Goal: Information Seeking & Learning: Understand process/instructions

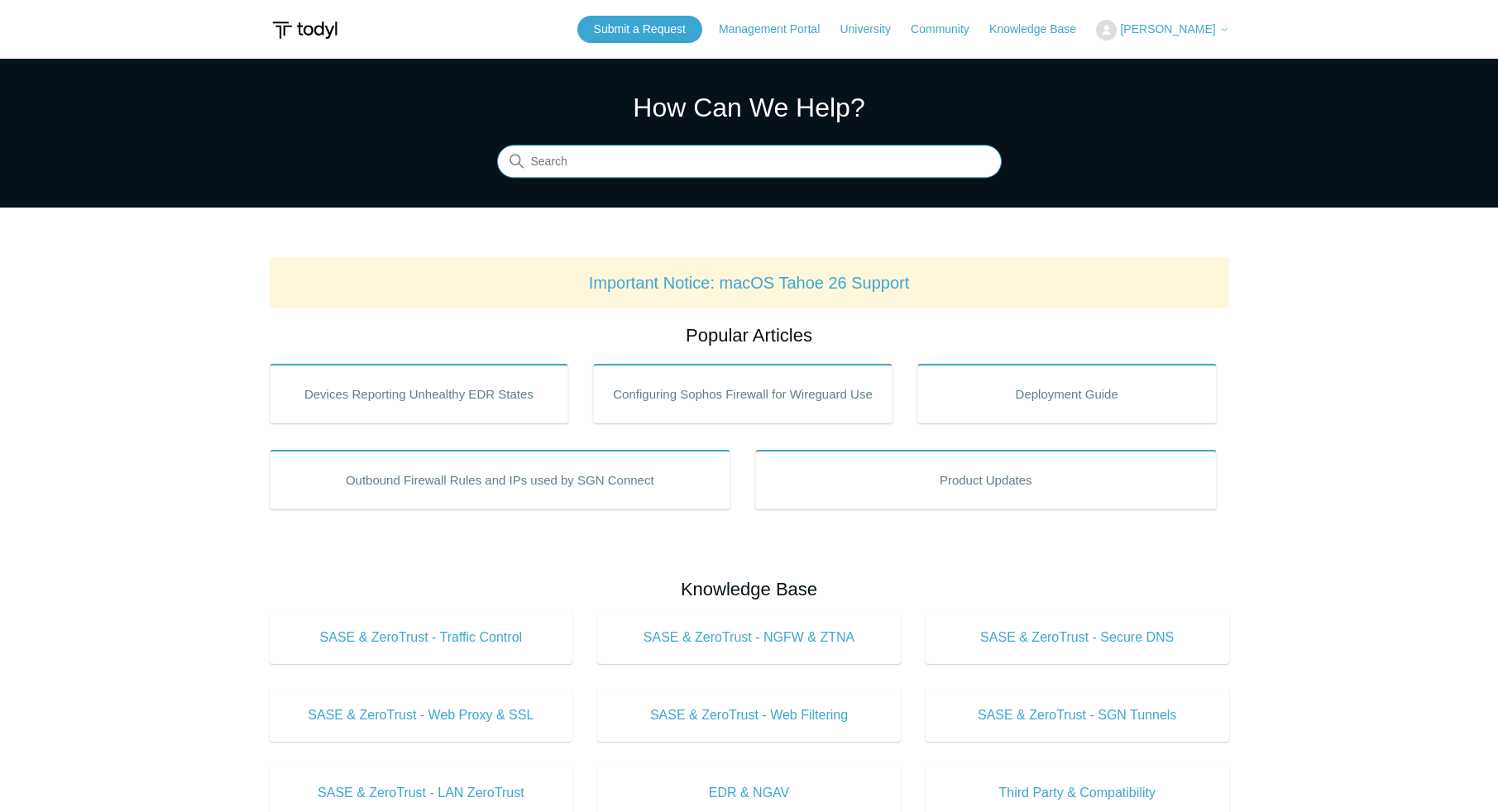
click at [617, 159] on input "Search" at bounding box center [749, 162] width 505 height 33
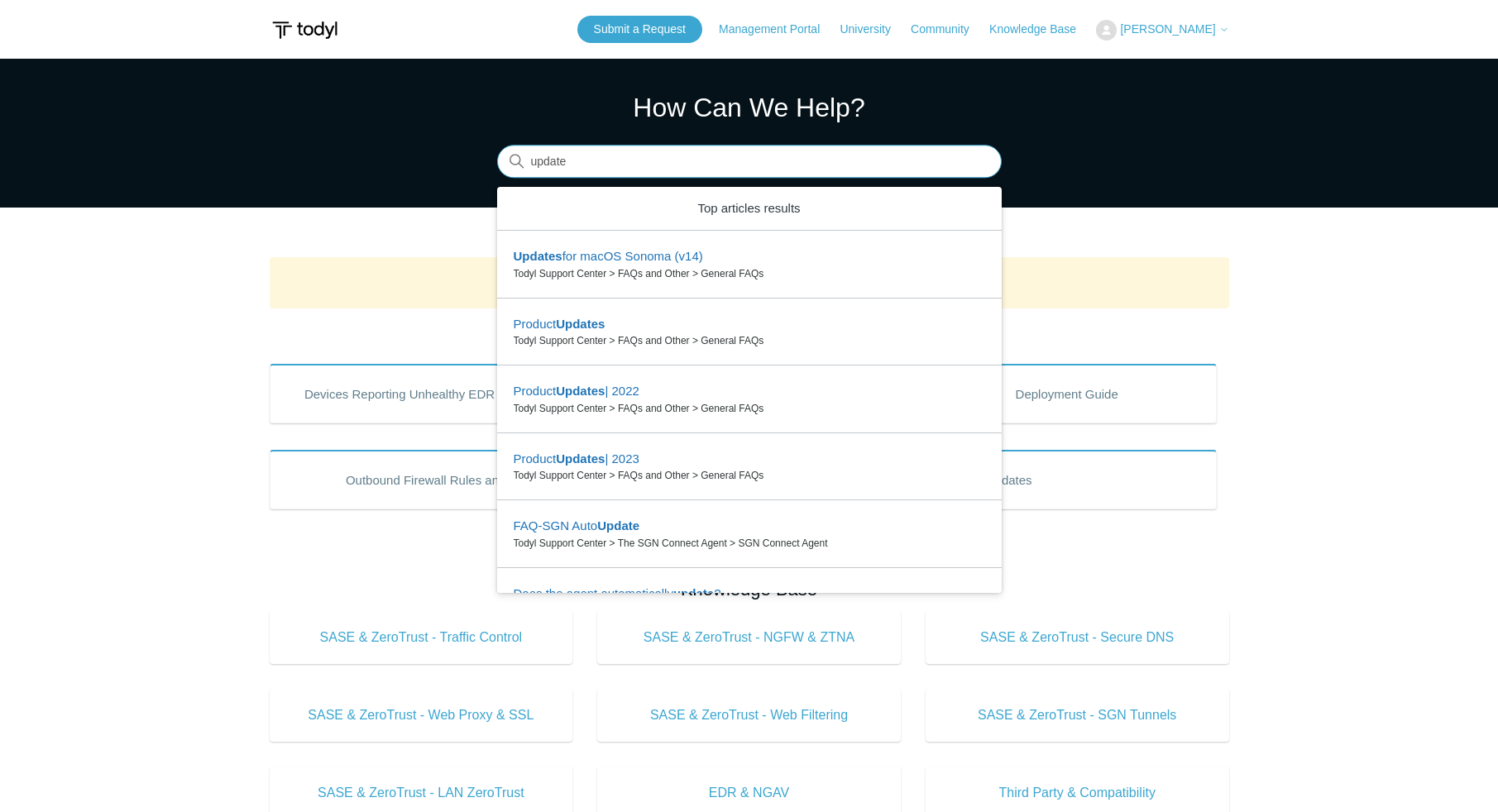
type input "update"
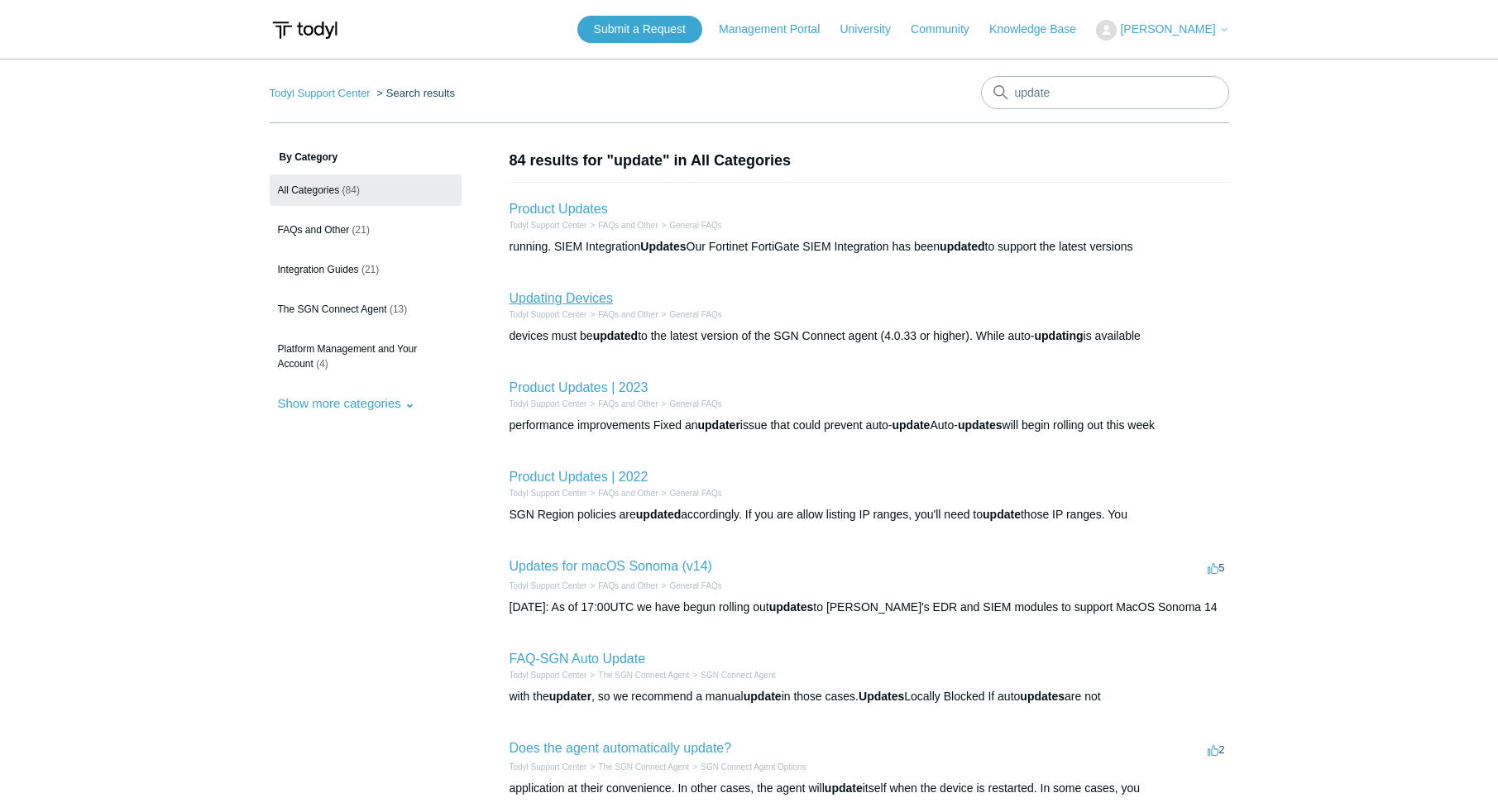
click at [561, 295] on link "Updating Devices" at bounding box center [561, 298] width 104 height 14
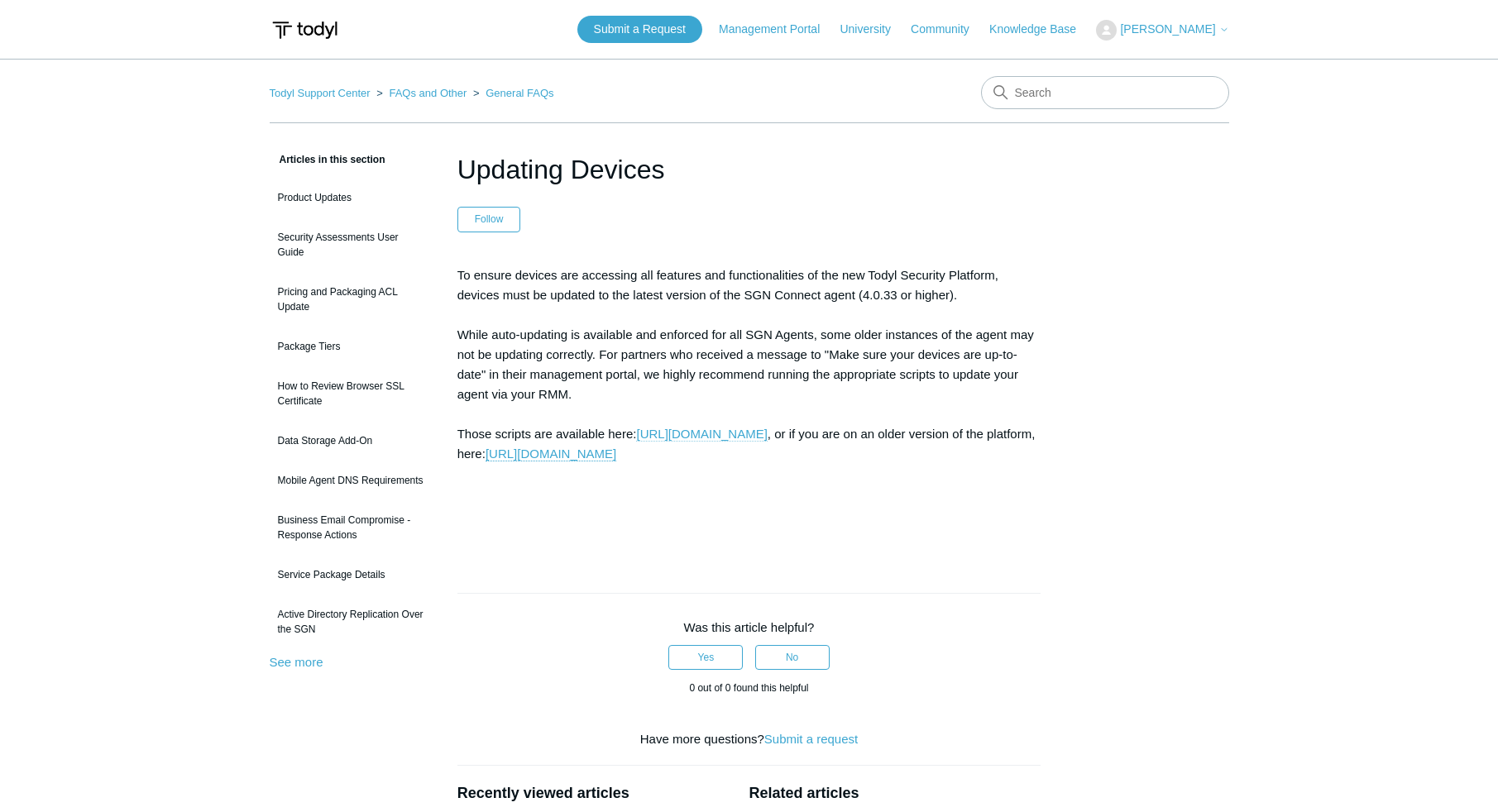
click at [675, 436] on link "https://portal.todyl.com/deployment/groups" at bounding box center [701, 434] width 131 height 15
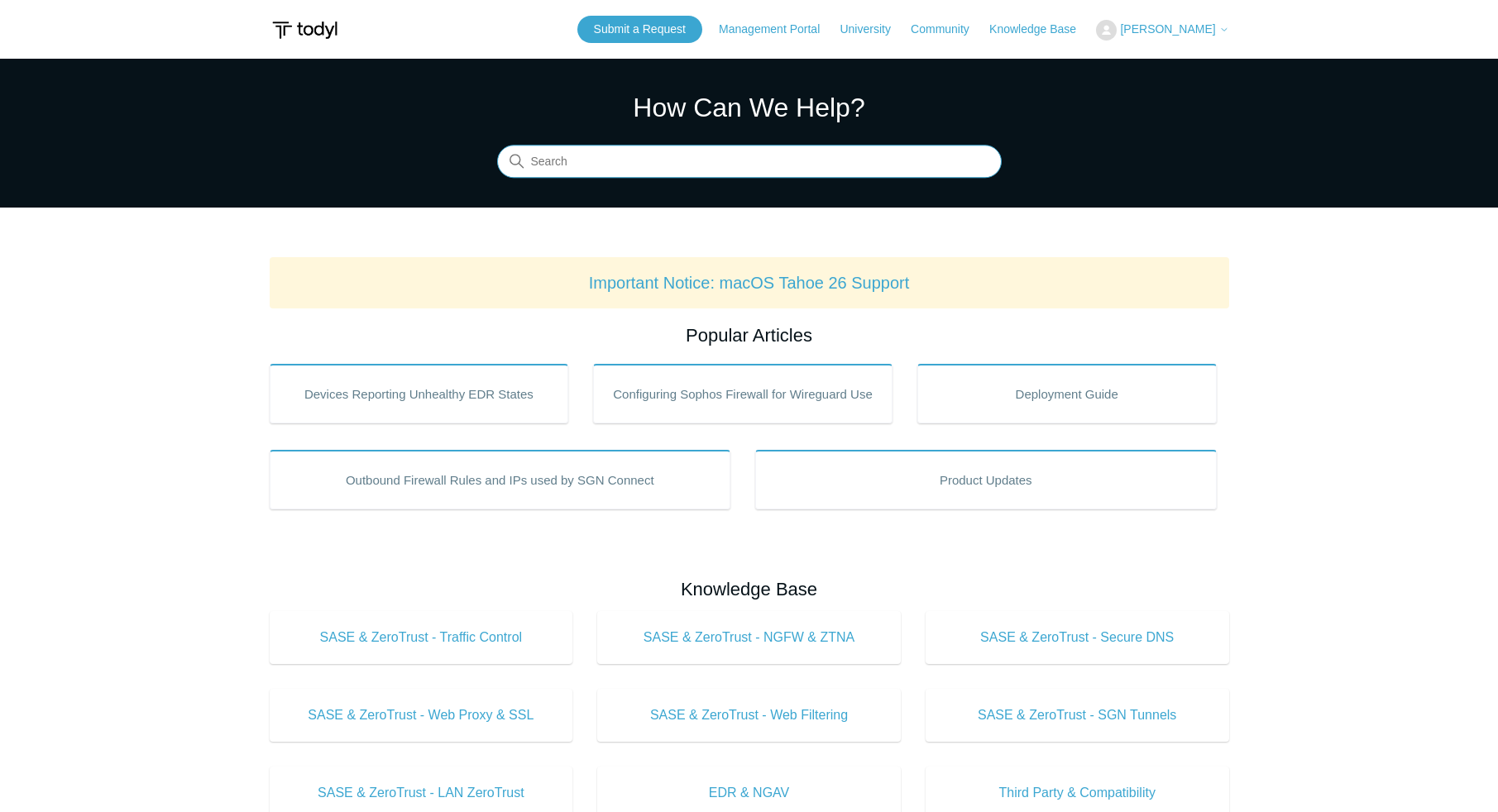
click at [692, 155] on input "Search" at bounding box center [749, 162] width 505 height 33
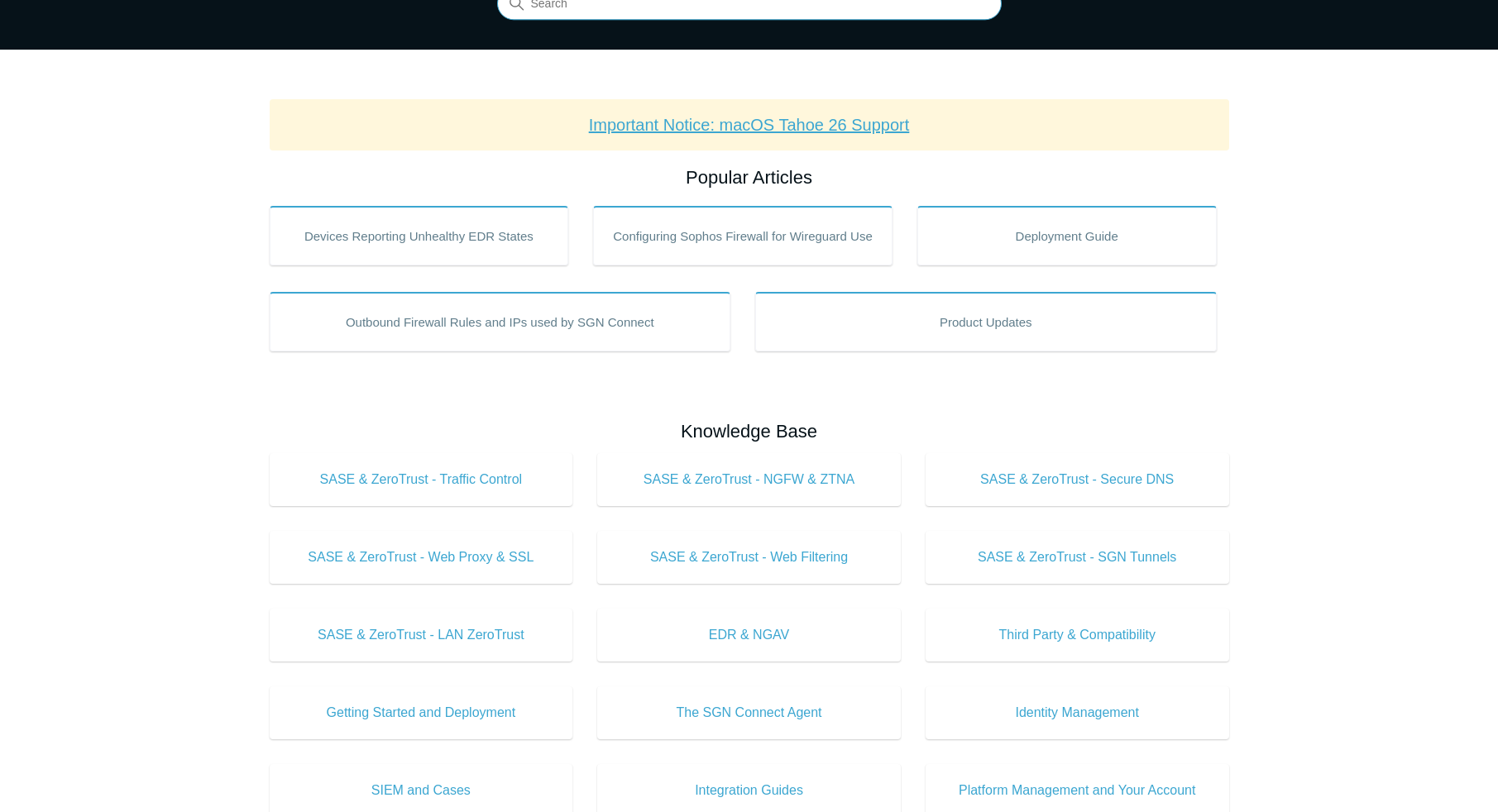
scroll to position [160, 0]
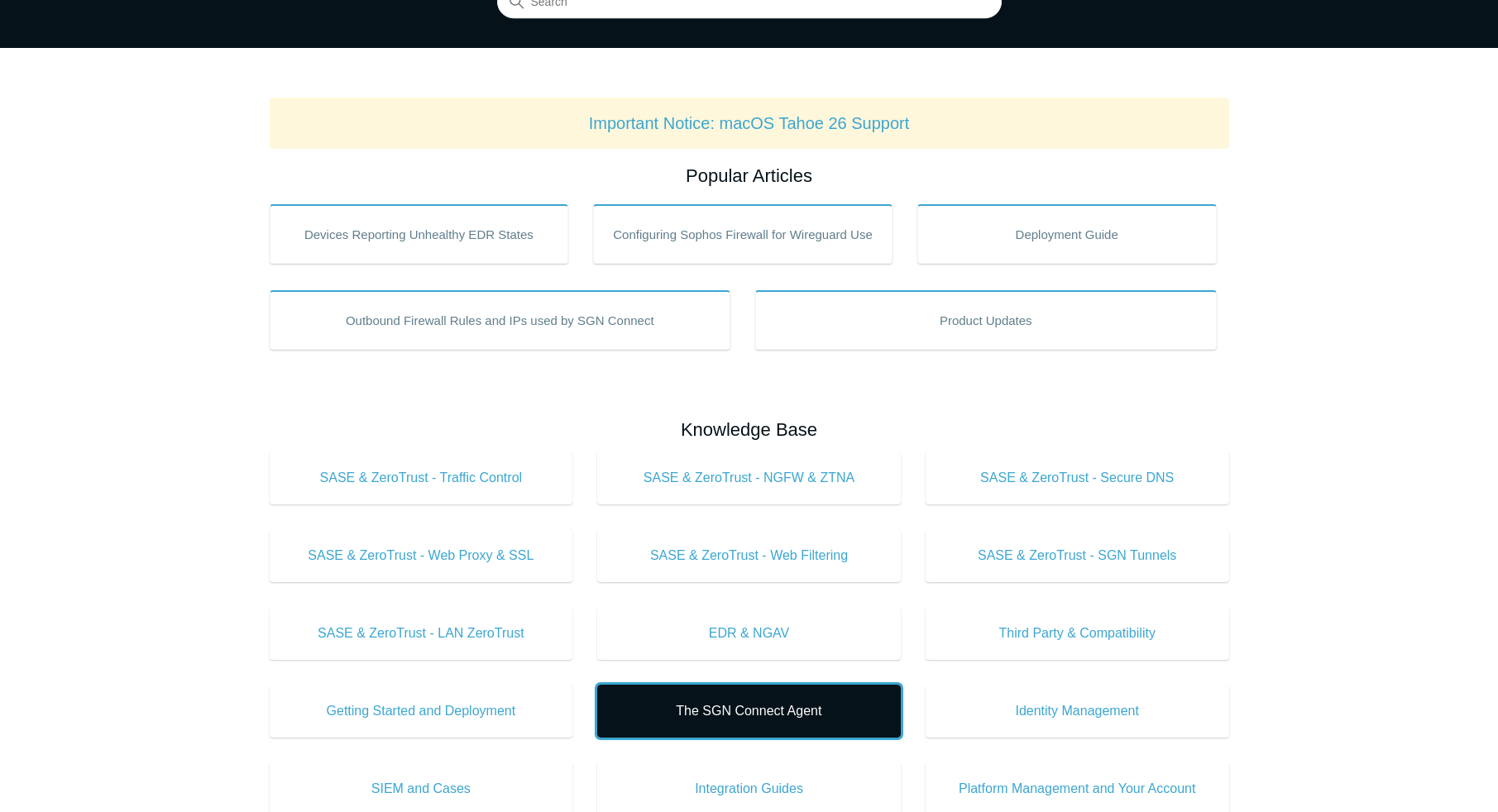
click at [785, 709] on span "The SGN Connect Agent" at bounding box center [749, 711] width 254 height 20
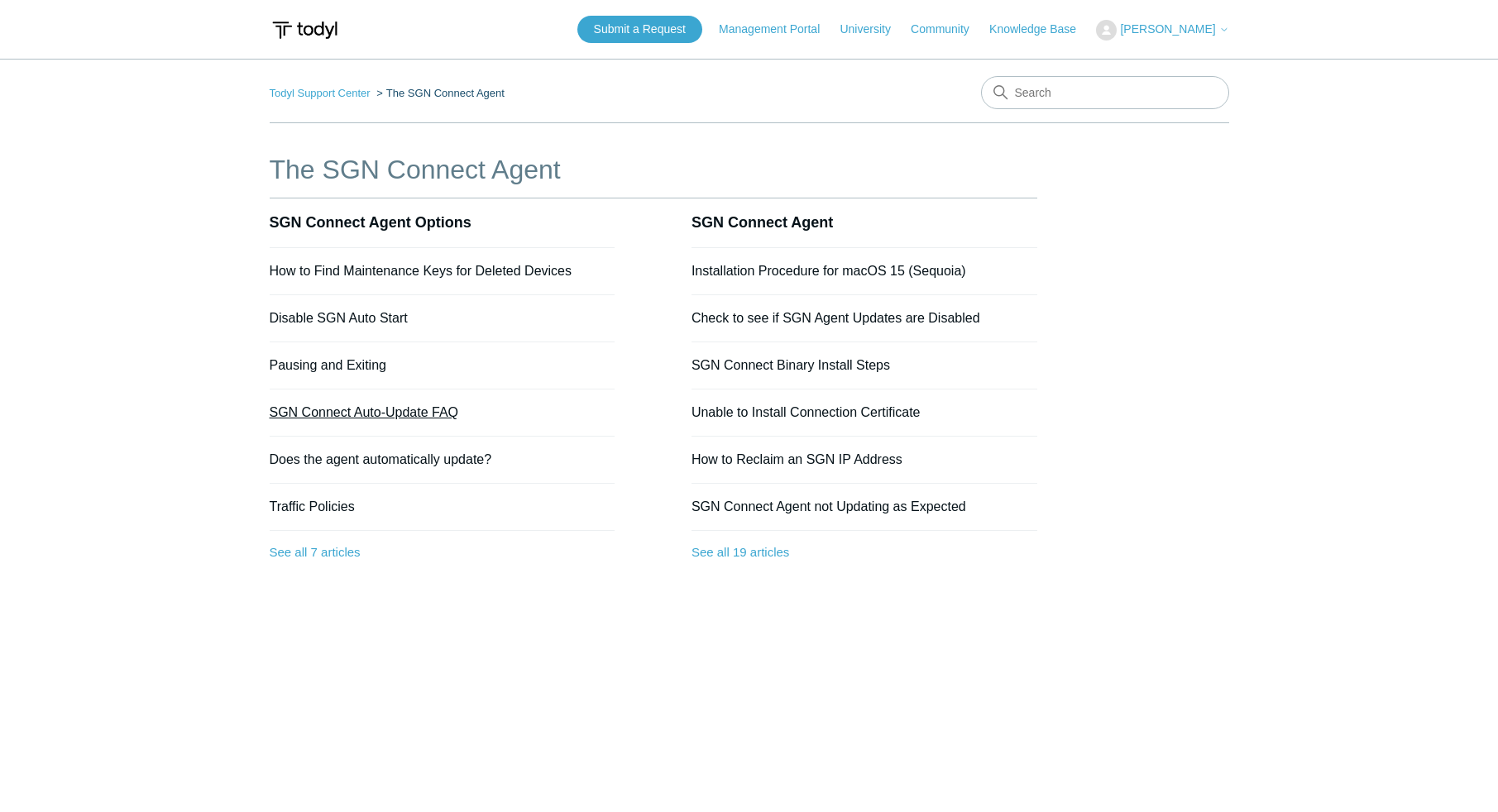
click at [377, 412] on link "SGN Connect Auto-Update FAQ" at bounding box center [364, 412] width 189 height 14
click at [749, 277] on link "Installation Procedure for macOS 15 (Sequoia)" at bounding box center [829, 270] width 275 height 14
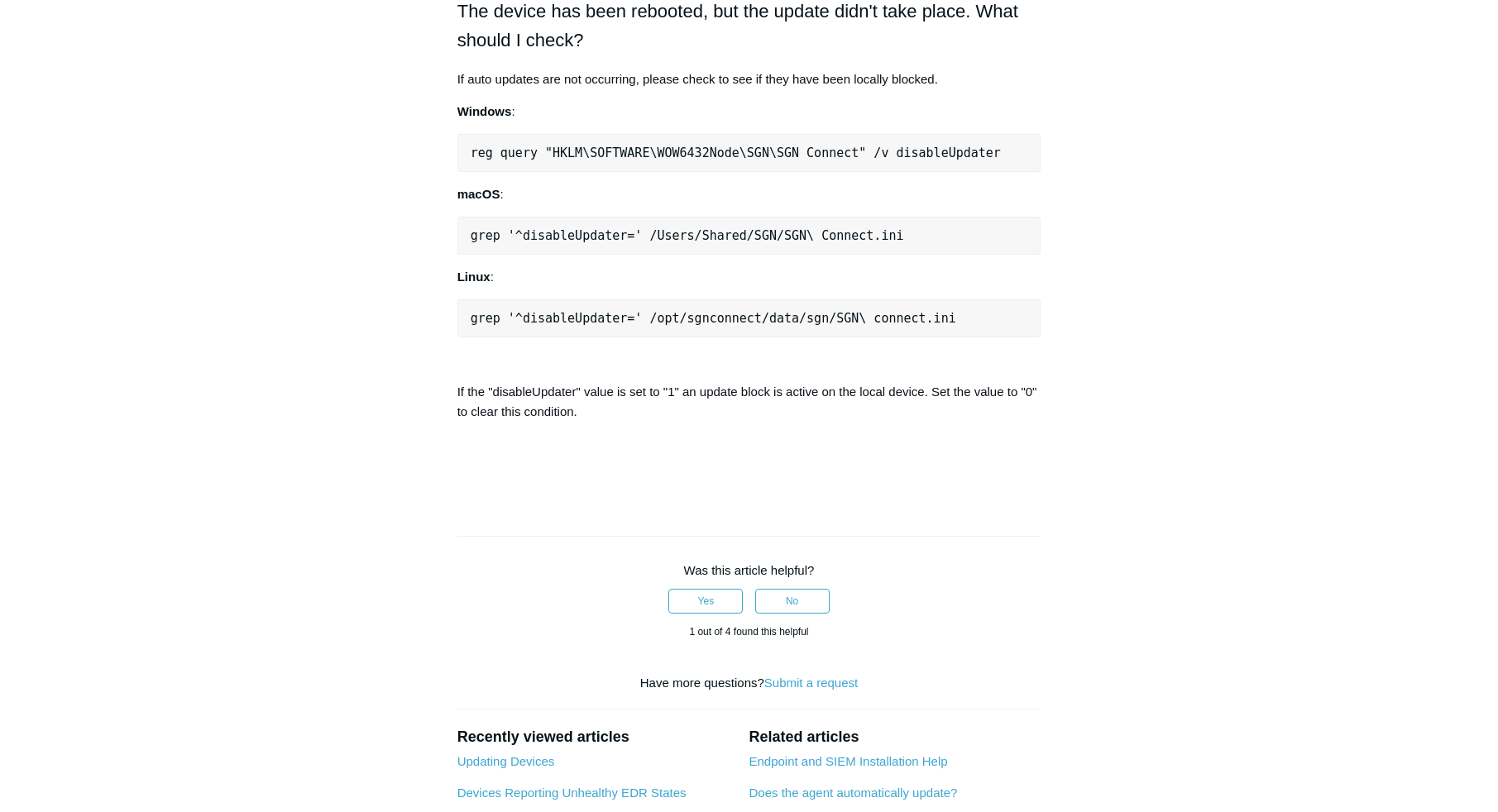
scroll to position [1269, 0]
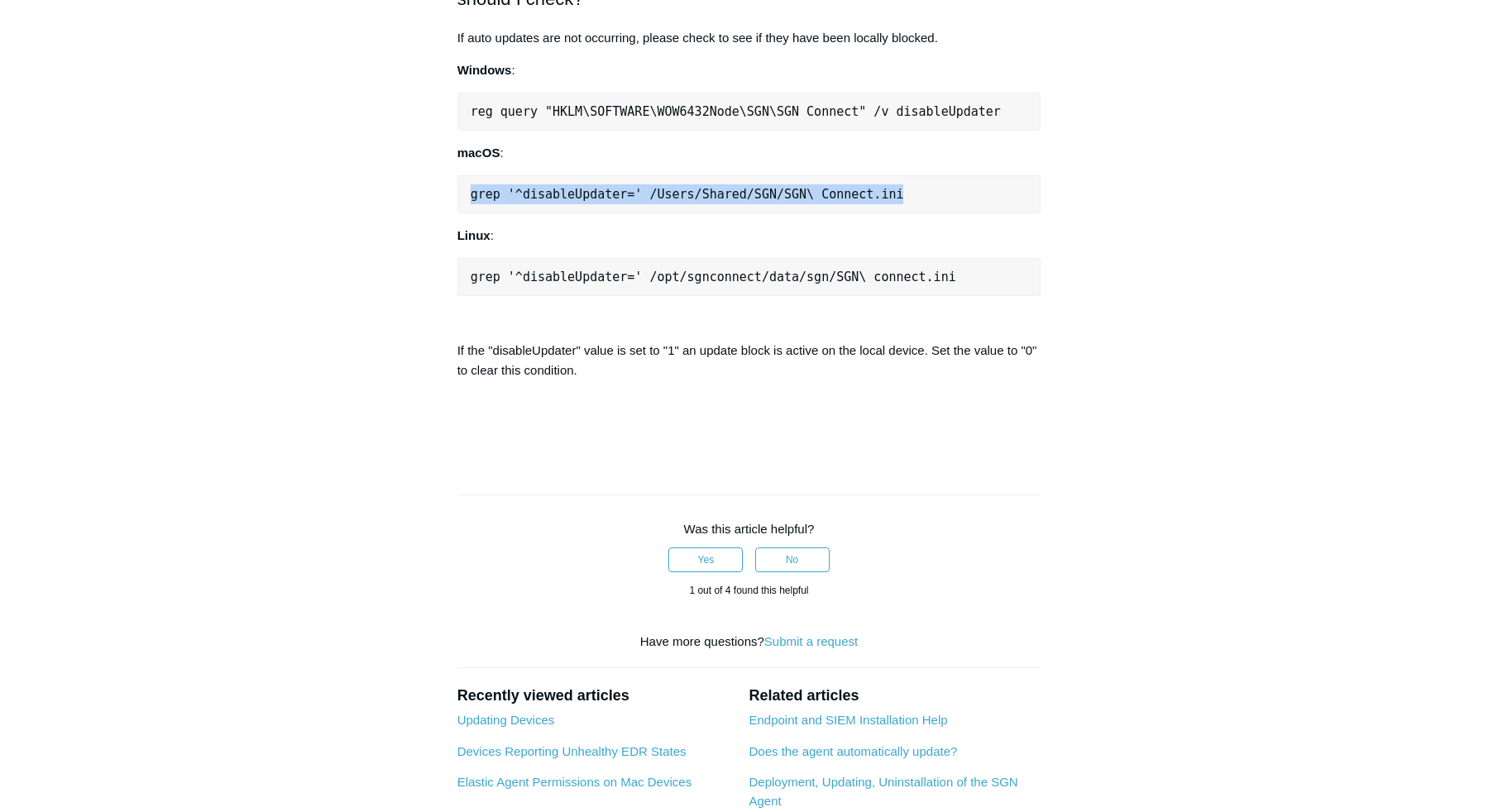
drag, startPoint x: 970, startPoint y: 549, endPoint x: 463, endPoint y: 536, distance: 507.2
click at [463, 213] on pre "grep '^disableUpdater=' /Users/Shared/SGN/SGN\ Connect.ini" at bounding box center [750, 194] width 584 height 38
copy pre "grep '^disableUpdater=' /Users/Shared/SGN/SGN\ Connect.ini"
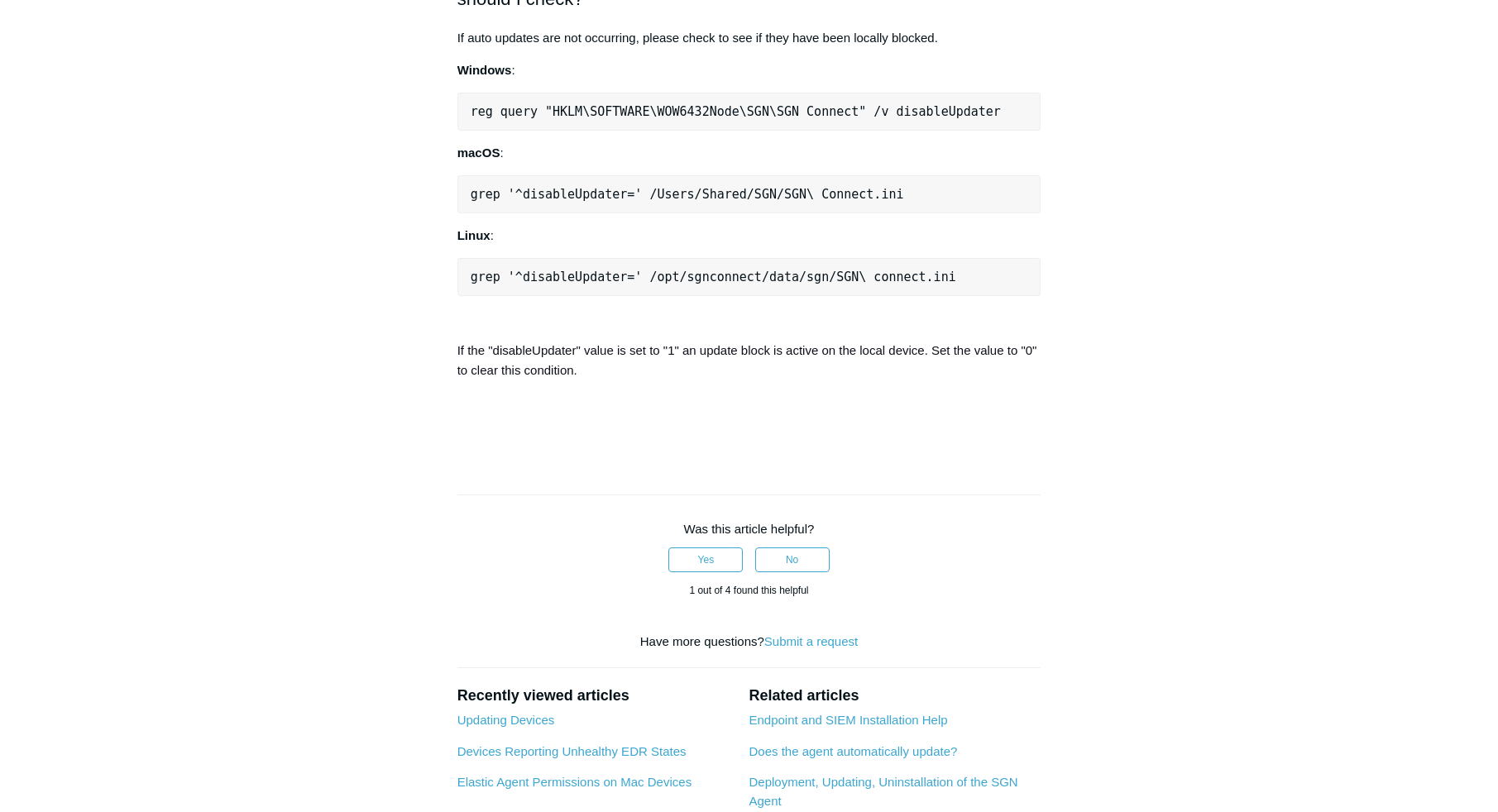
click at [461, 213] on pre "grep '^disableUpdater=' /Users/Shared/SGN/SGN\ Connect.ini" at bounding box center [750, 194] width 584 height 38
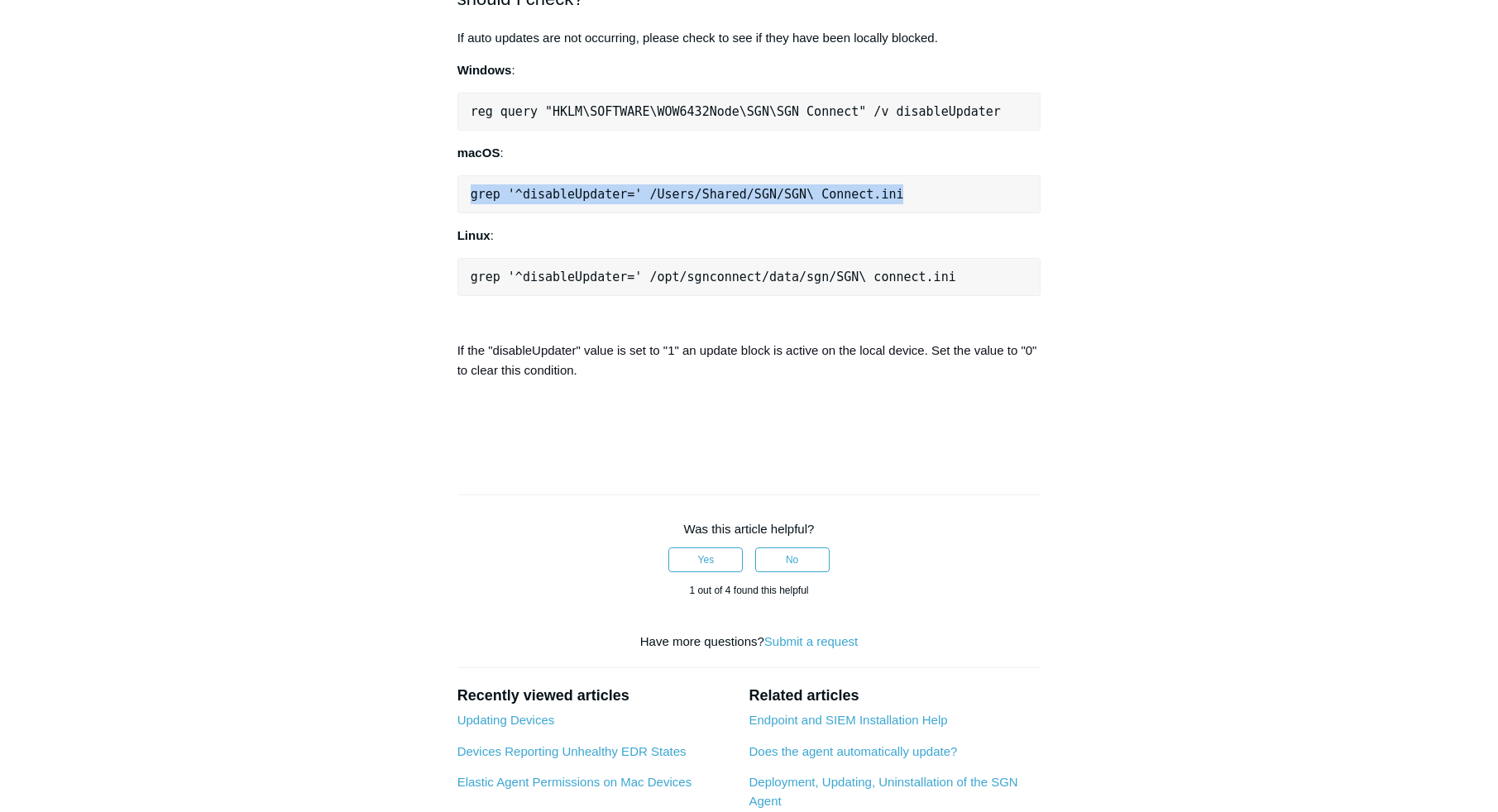
drag, startPoint x: 469, startPoint y: 543, endPoint x: 985, endPoint y: 547, distance: 516.0
click at [985, 213] on pre "grep '^disableUpdater=' /Users/Shared/SGN/SGN\ Connect.ini" at bounding box center [750, 194] width 584 height 38
copy pre "grep '^disableUpdater=' /Users/Shared/SGN/SGN\ Connect.ini"
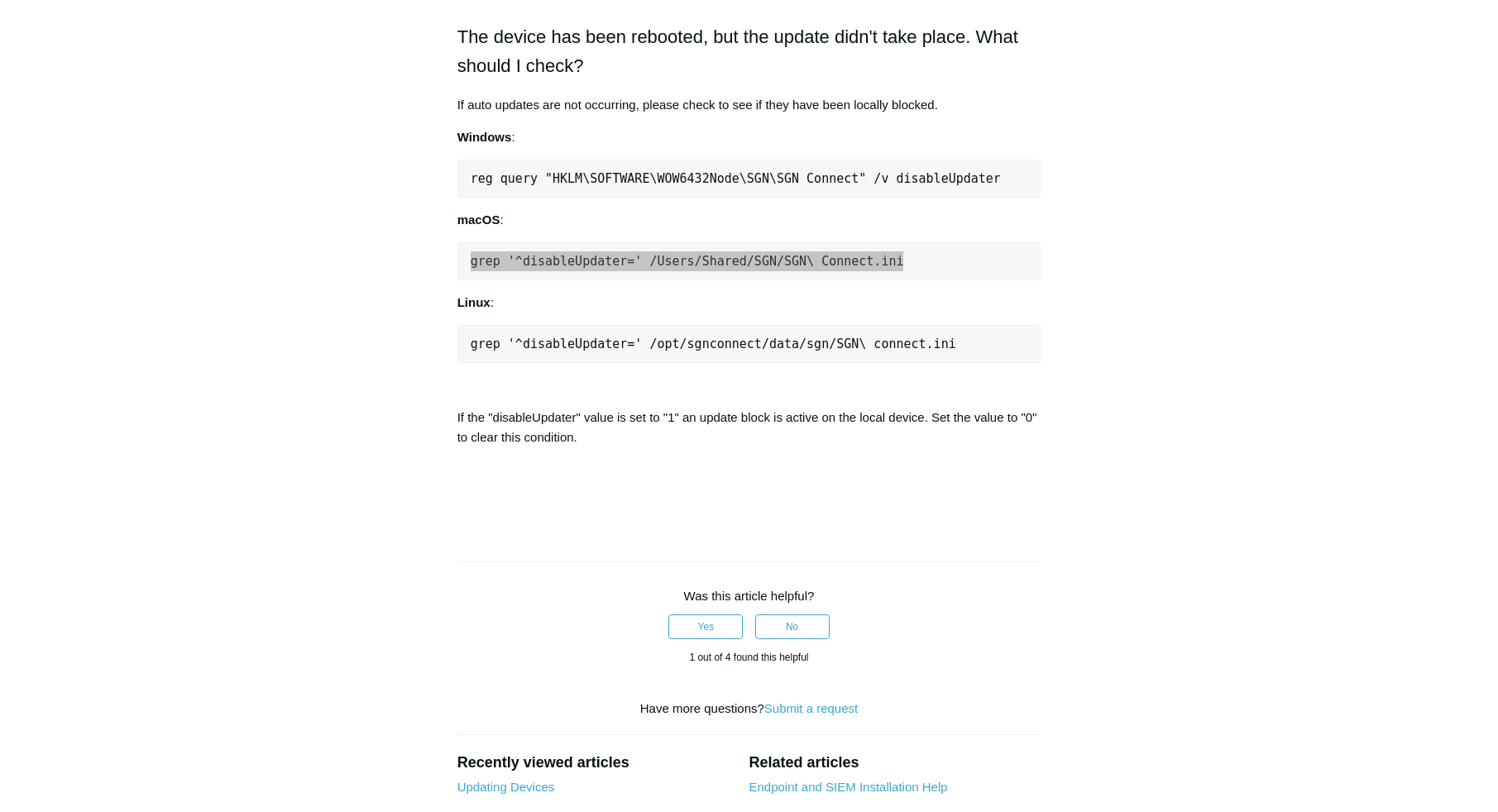
scroll to position [1203, 0]
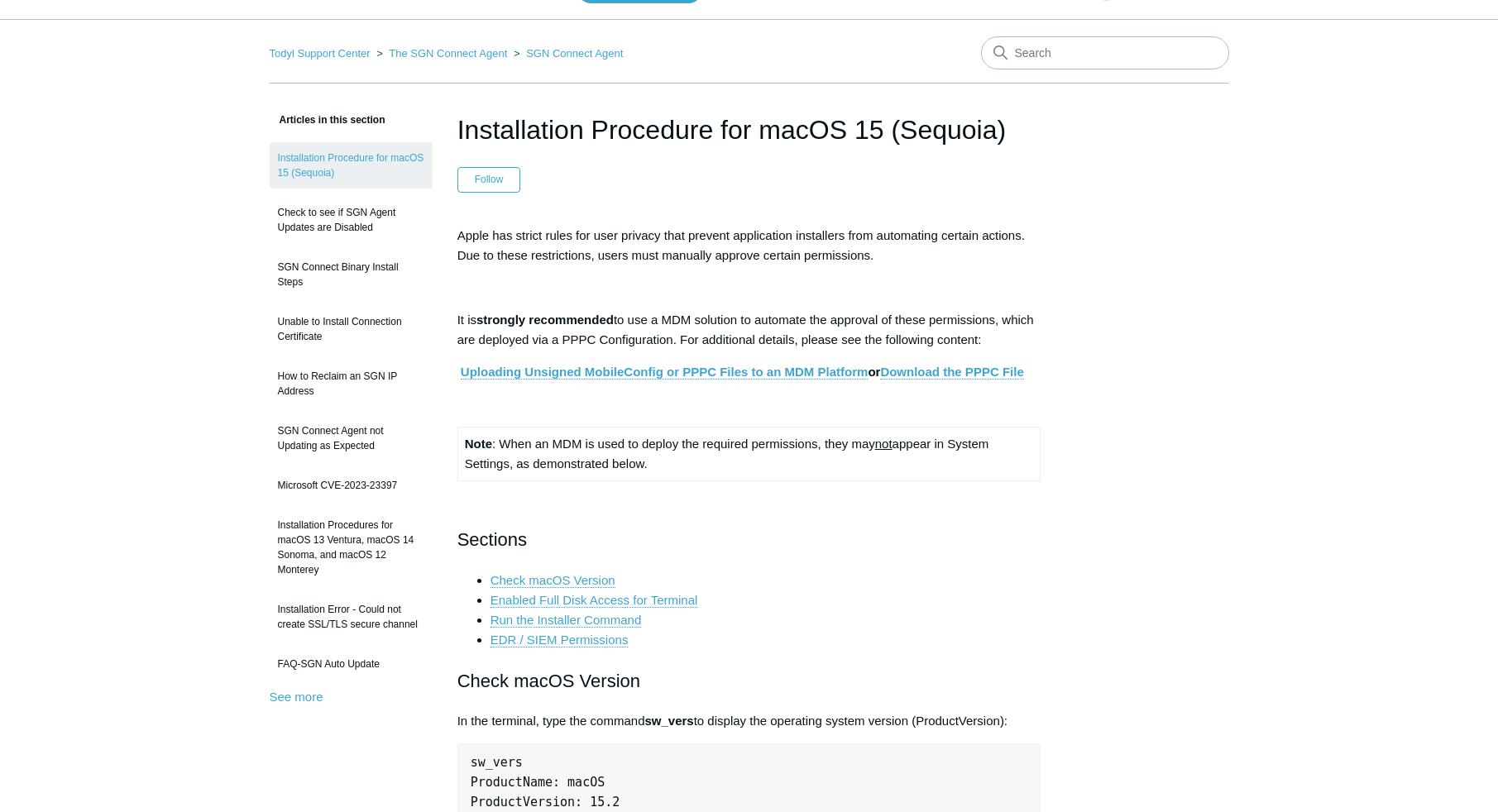
scroll to position [10, 0]
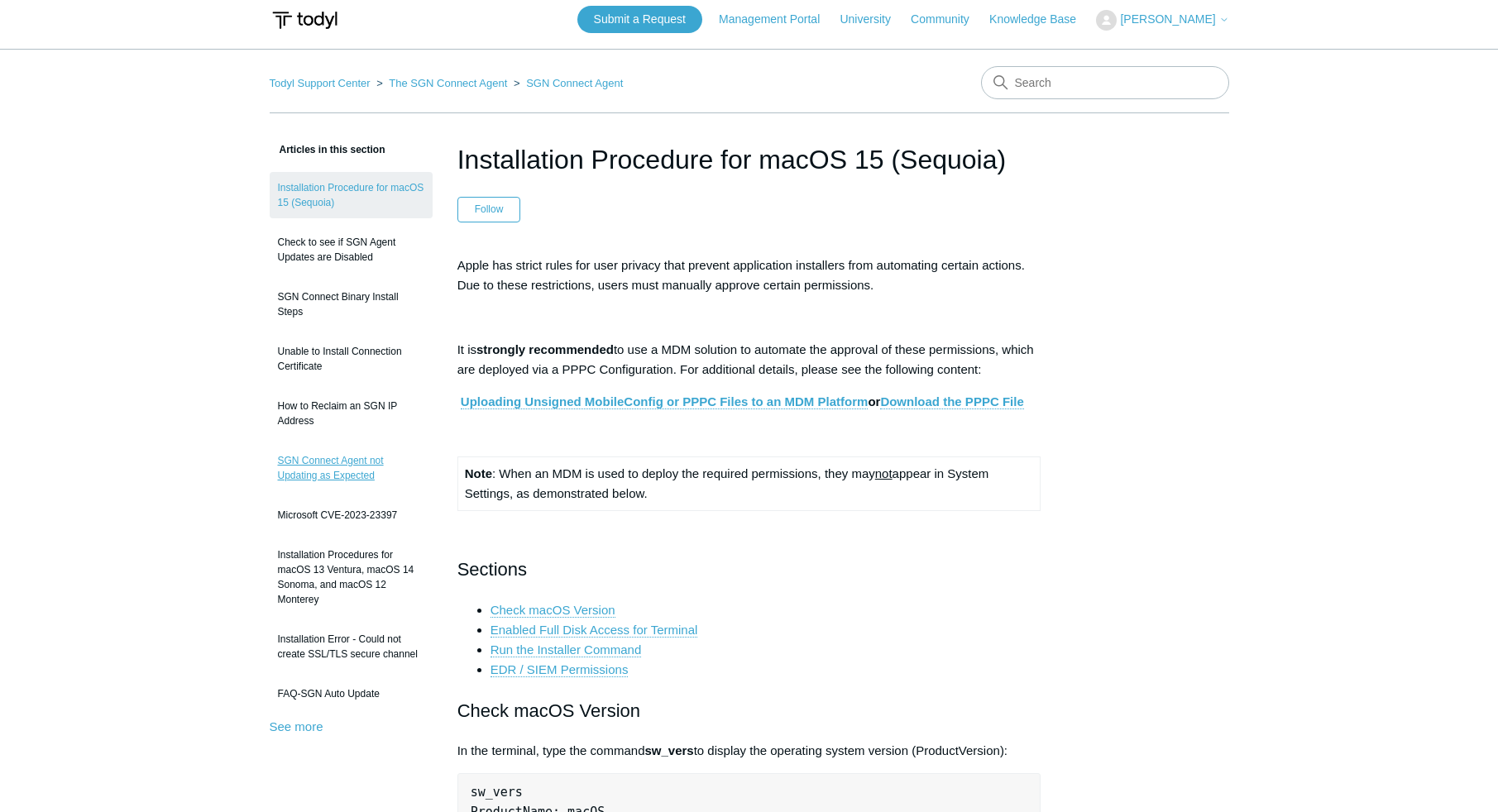
click at [290, 445] on link "SGN Connect Agent not Updating as Expected" at bounding box center [350, 468] width 163 height 46
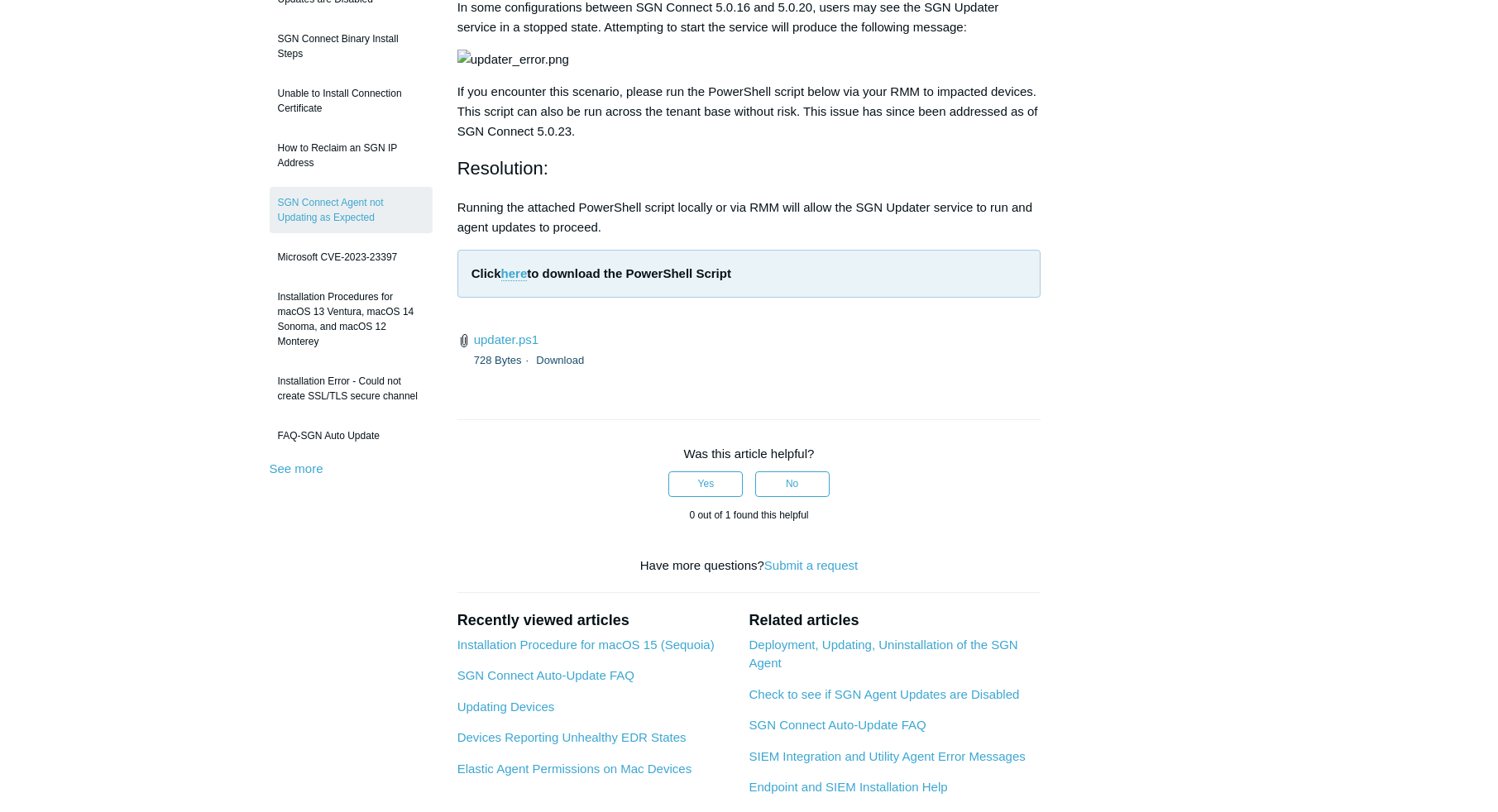
scroll to position [220, 0]
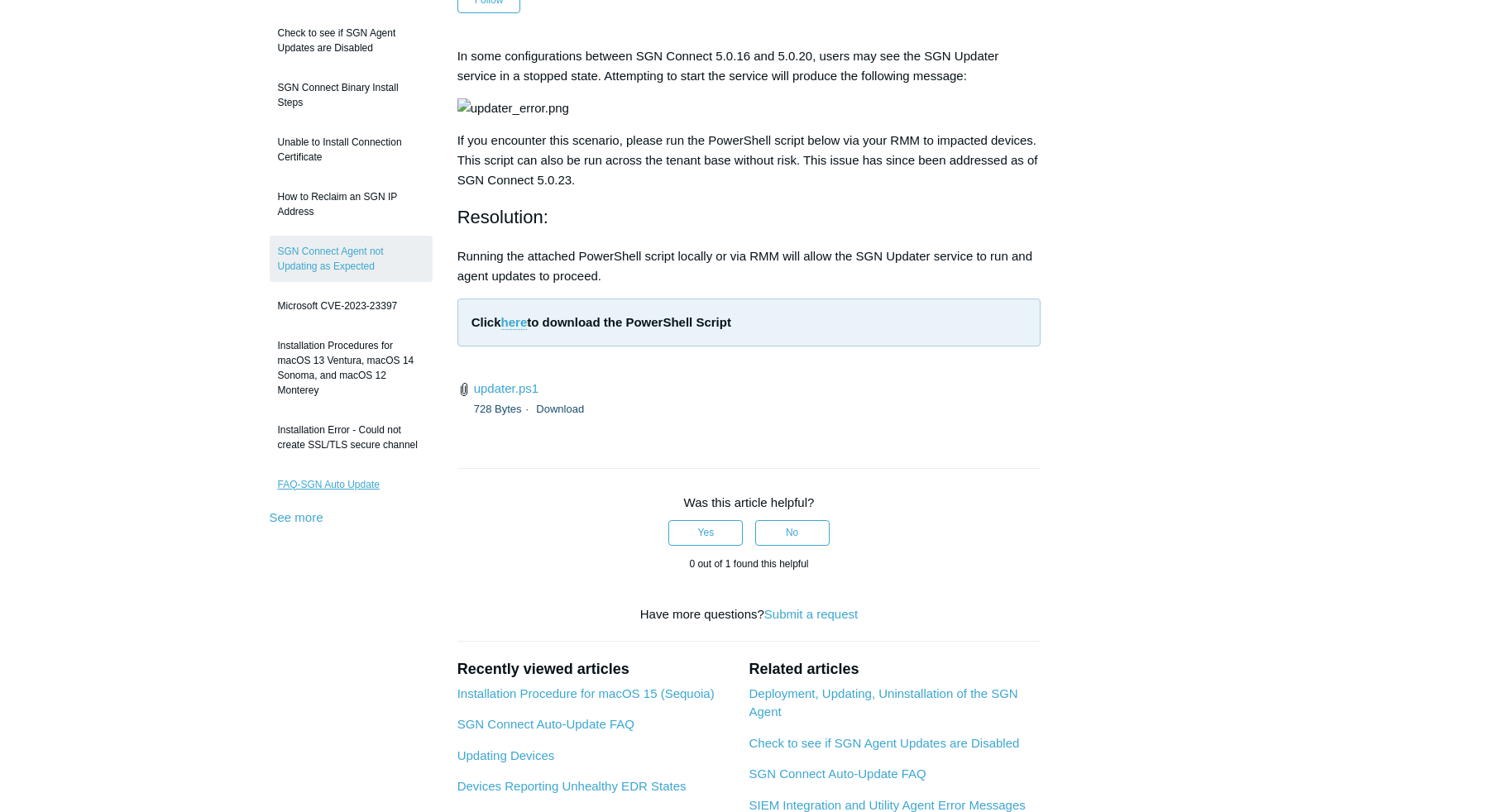
click at [331, 468] on link "FAQ-SGN Auto Update" at bounding box center [350, 484] width 163 height 31
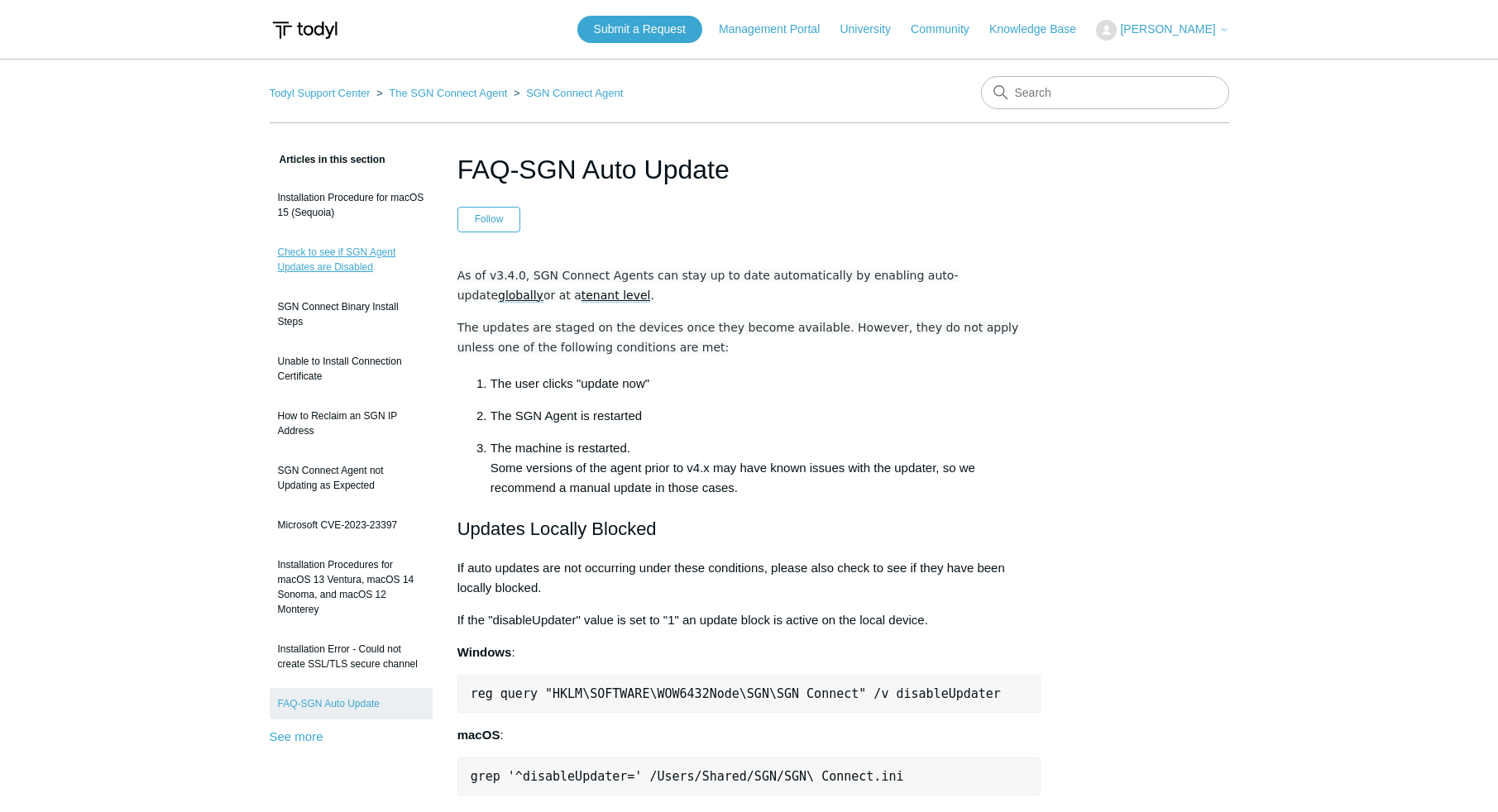
click at [347, 252] on link "Check to see if SGN Agent Updates are Disabled" at bounding box center [350, 259] width 163 height 46
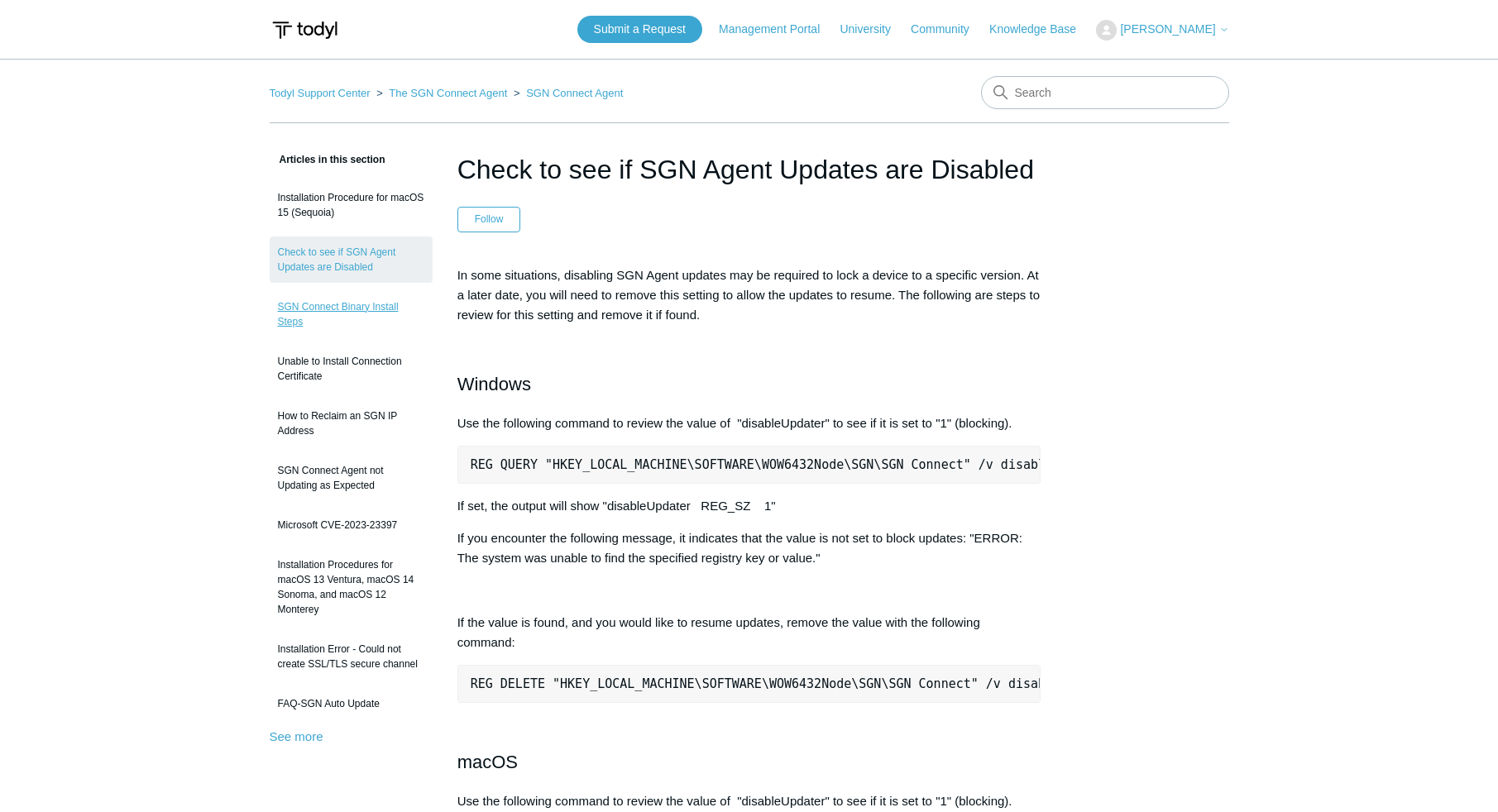
click at [319, 310] on link "SGN Connect Binary Install Steps" at bounding box center [350, 314] width 163 height 46
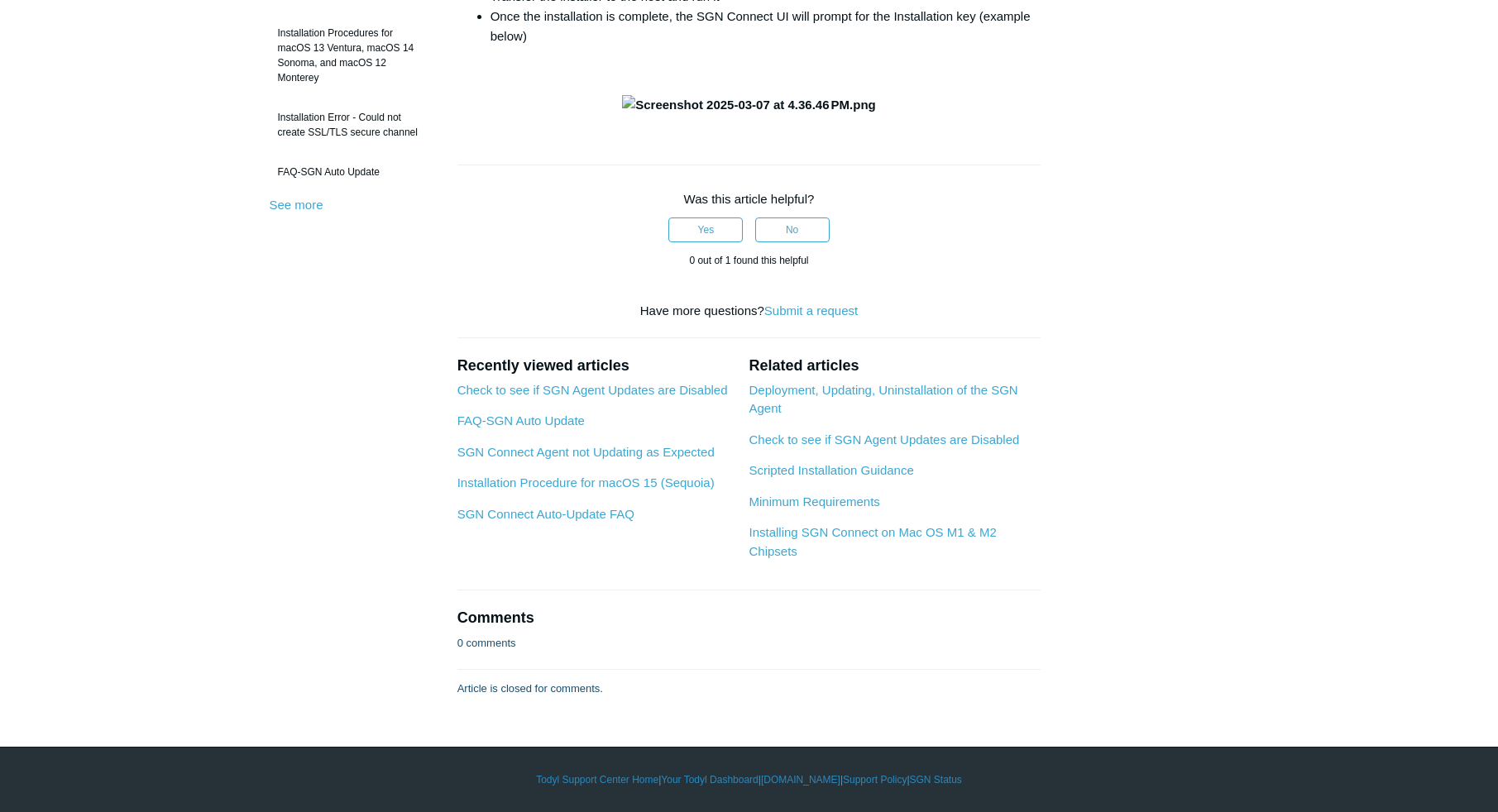
scroll to position [894, 0]
